Goal: Go to known website: Access a specific website the user already knows

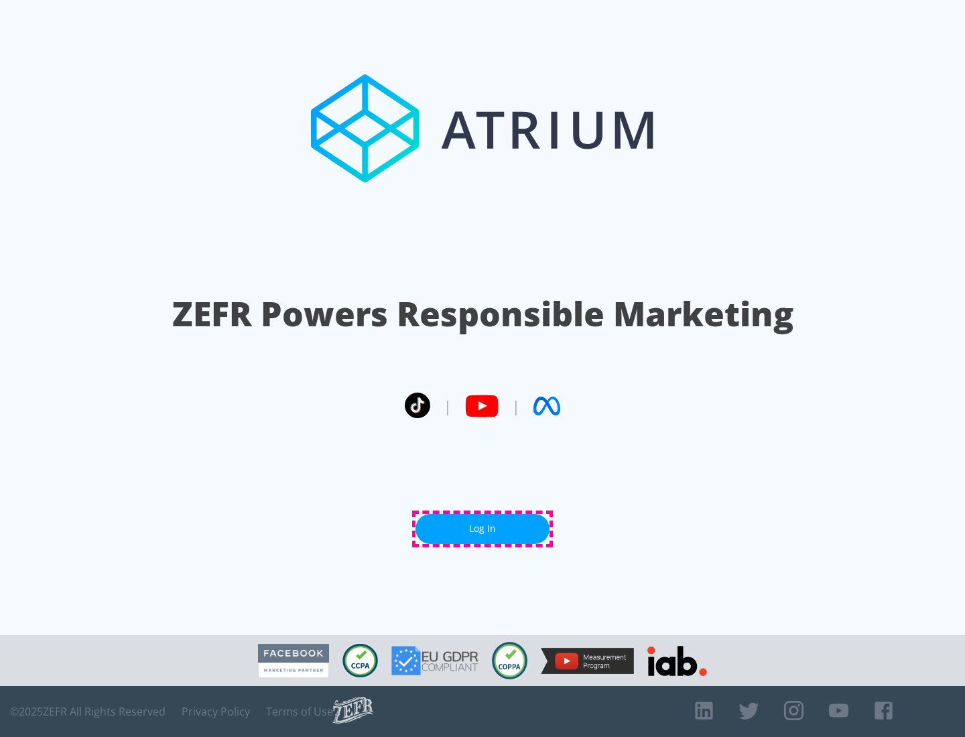
click at [482, 529] on link "Log In" at bounding box center [482, 529] width 134 height 30
